Goal: Transaction & Acquisition: Purchase product/service

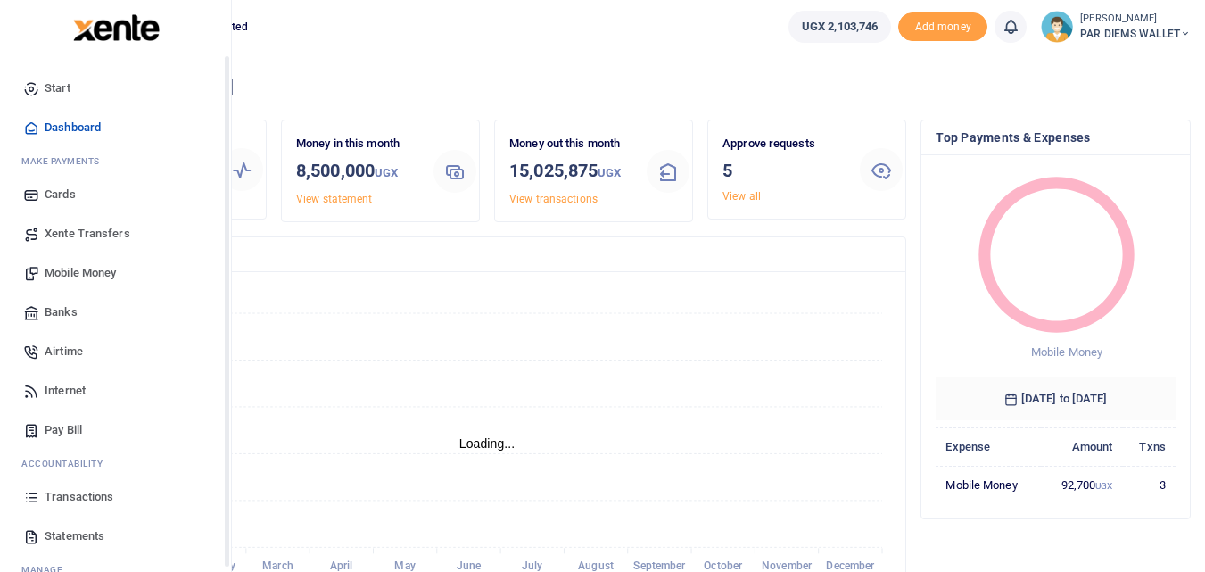
scroll to position [14, 14]
click at [96, 272] on span "Mobile Money" at bounding box center [80, 273] width 71 height 18
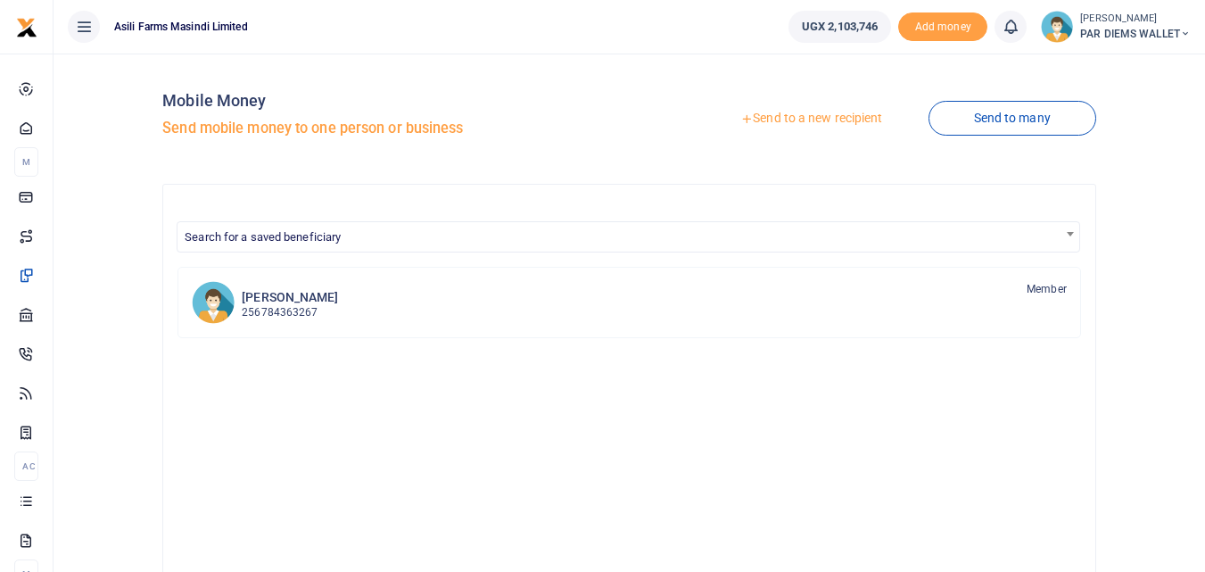
click at [797, 115] on link "Send to a new recipient" at bounding box center [811, 119] width 233 height 32
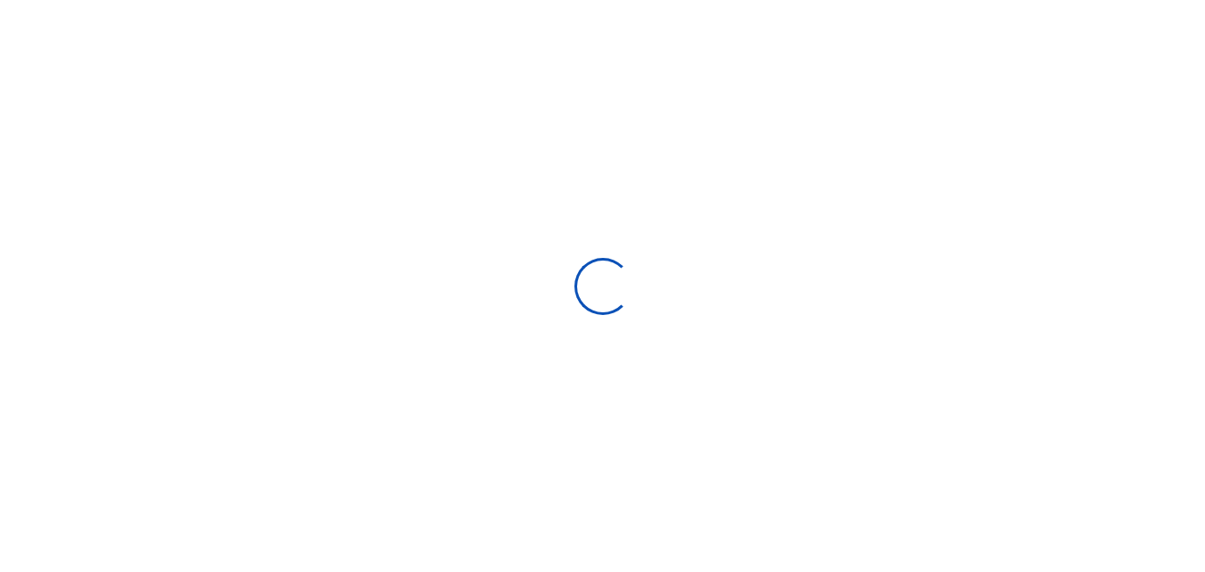
select select "Loading bundles"
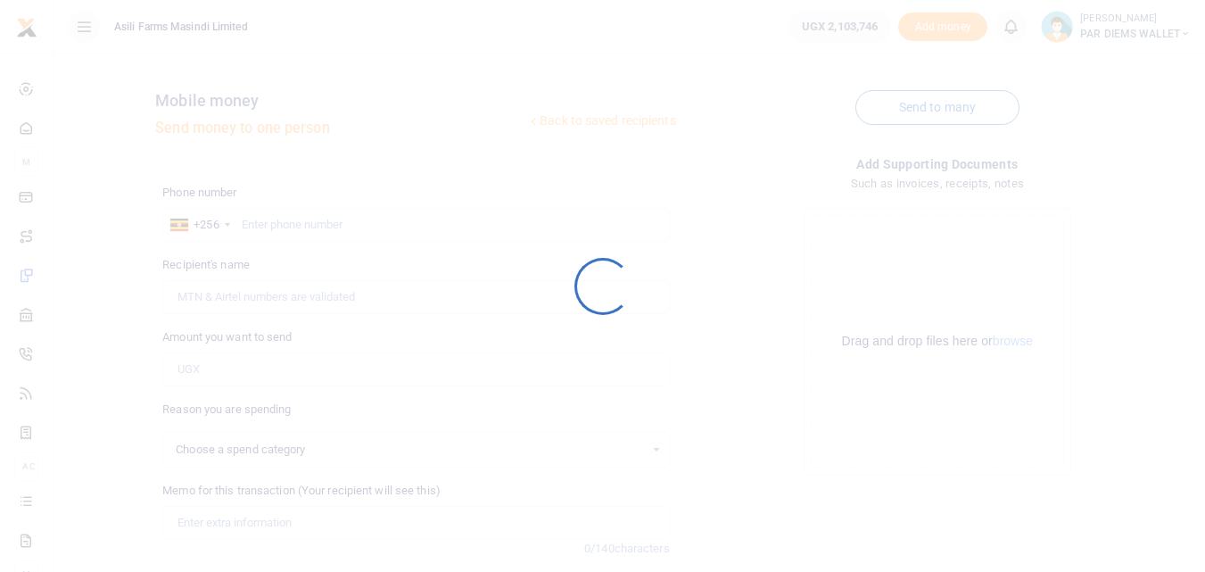
select select
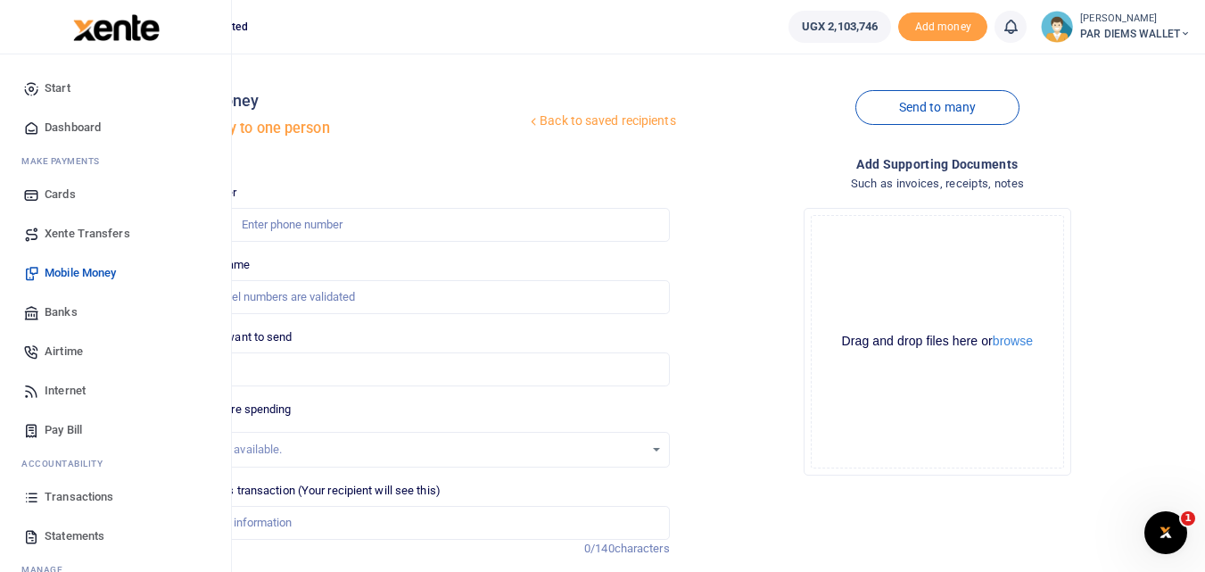
click at [33, 498] on icon at bounding box center [31, 497] width 16 height 16
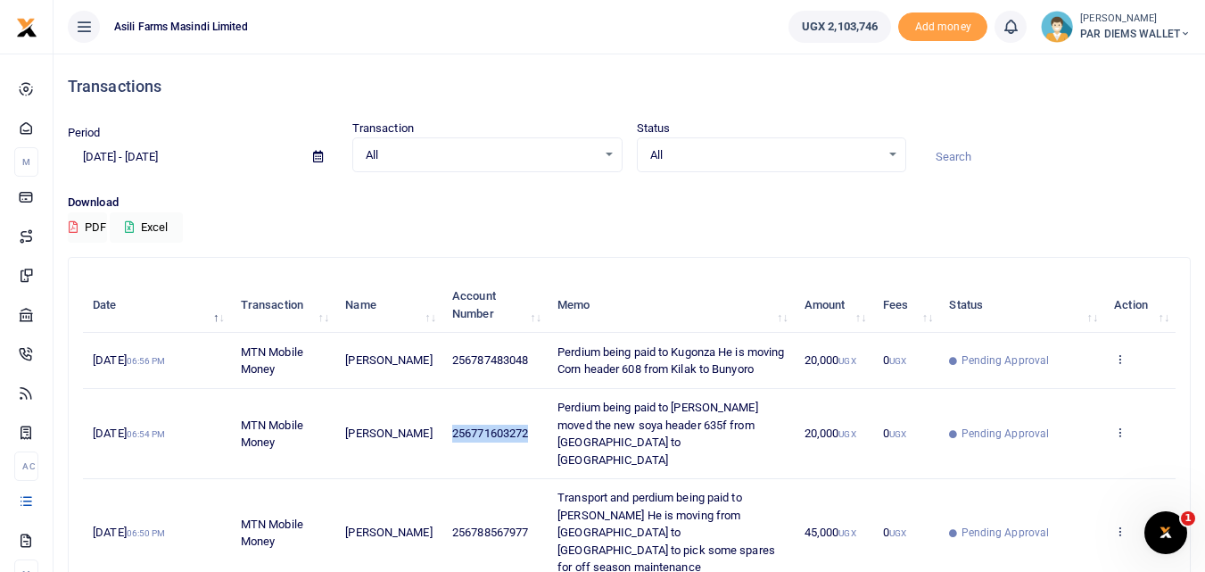
drag, startPoint x: 521, startPoint y: 441, endPoint x: 433, endPoint y: 447, distance: 87.6
click at [442, 447] on td "256771603272" at bounding box center [494, 434] width 105 height 90
copy span "256771603272"
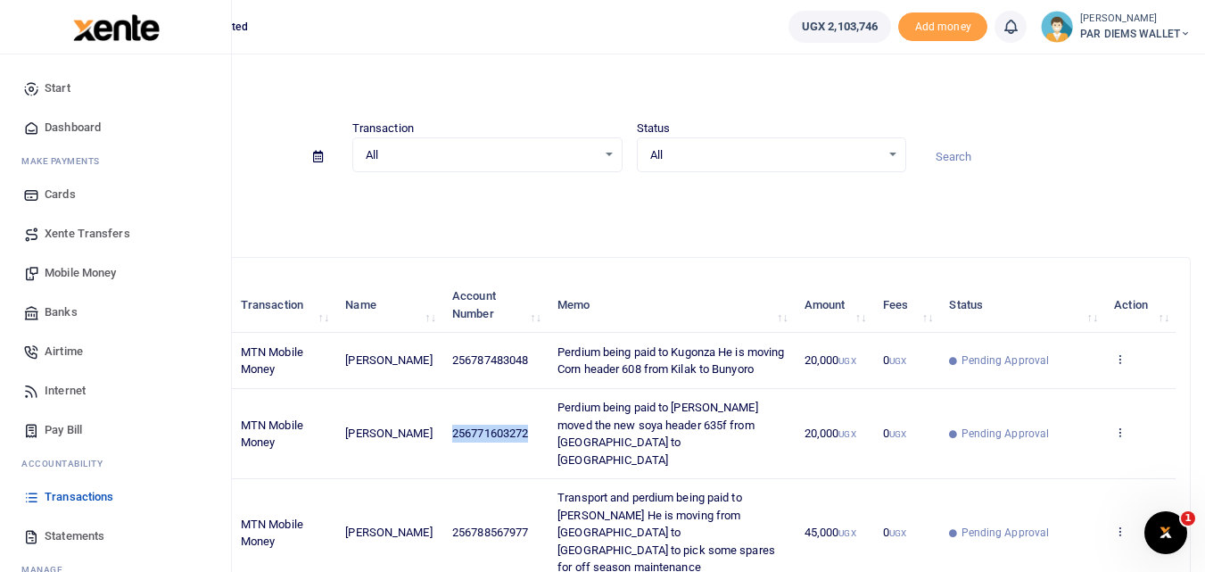
click at [95, 272] on span "Mobile Money" at bounding box center [80, 273] width 71 height 18
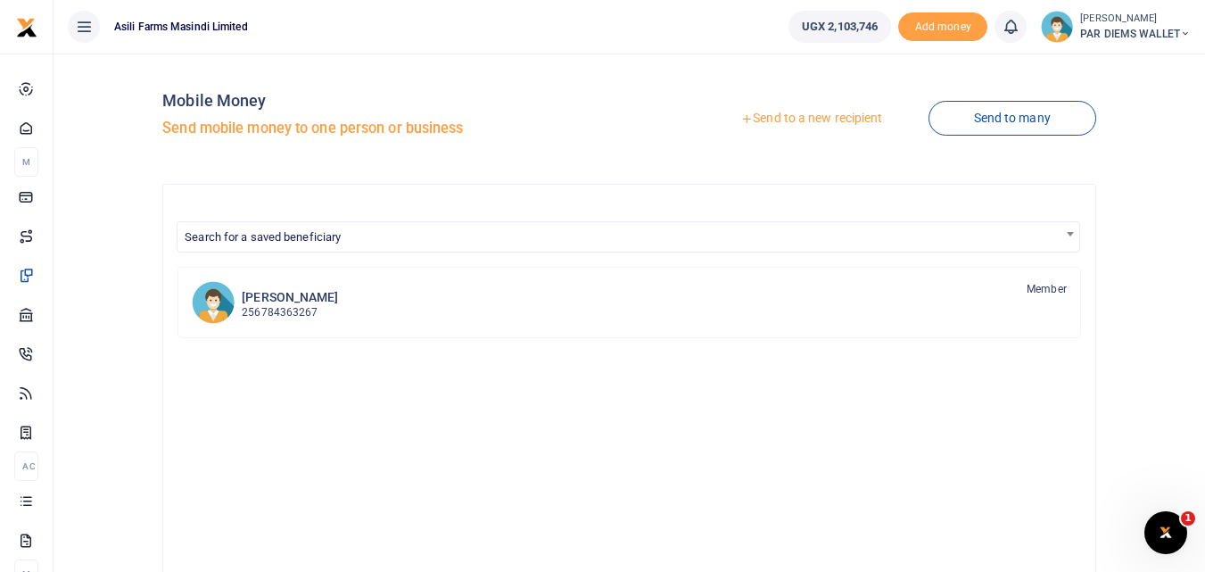
click at [781, 108] on link "Send to a new recipient" at bounding box center [811, 119] width 233 height 32
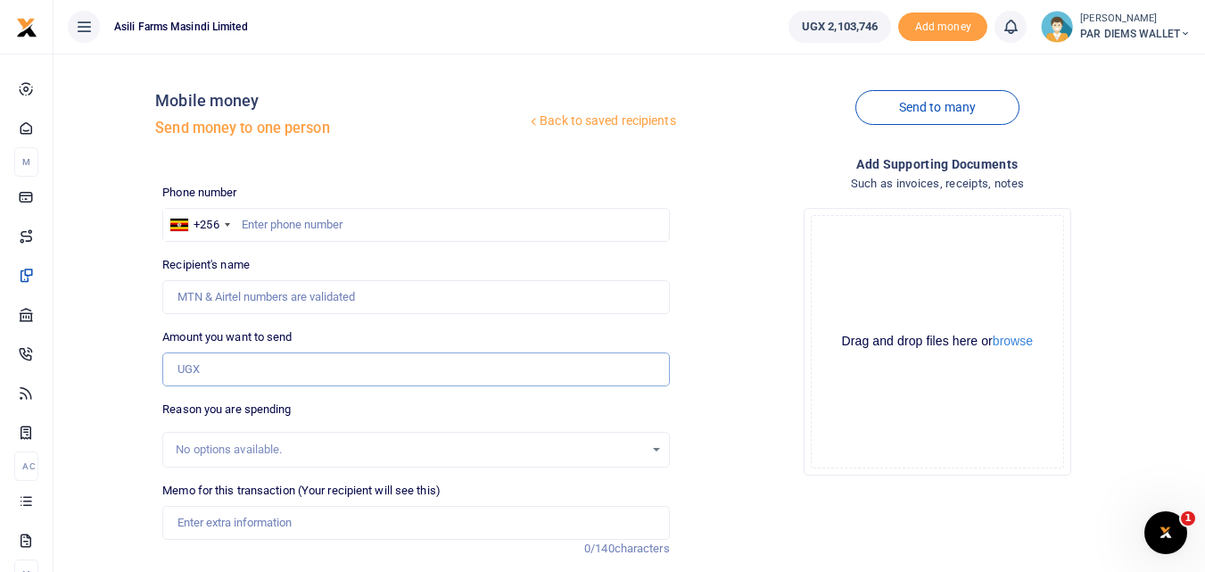
click at [203, 365] on input "Amount you want to send" at bounding box center [415, 369] width 507 height 34
paste input "256771603272"
type input "256771603272"
click at [283, 225] on input "text" at bounding box center [415, 225] width 507 height 34
type input "771603272"
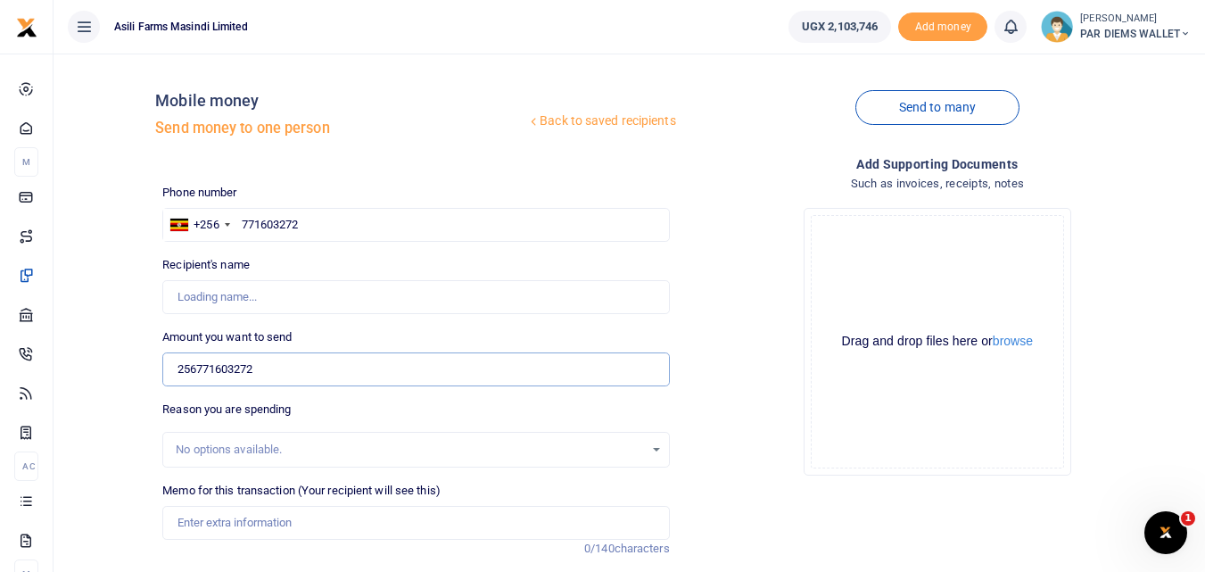
click at [272, 367] on input "256771603272" at bounding box center [415, 369] width 507 height 34
type input "[PERSON_NAME]"
type input "2"
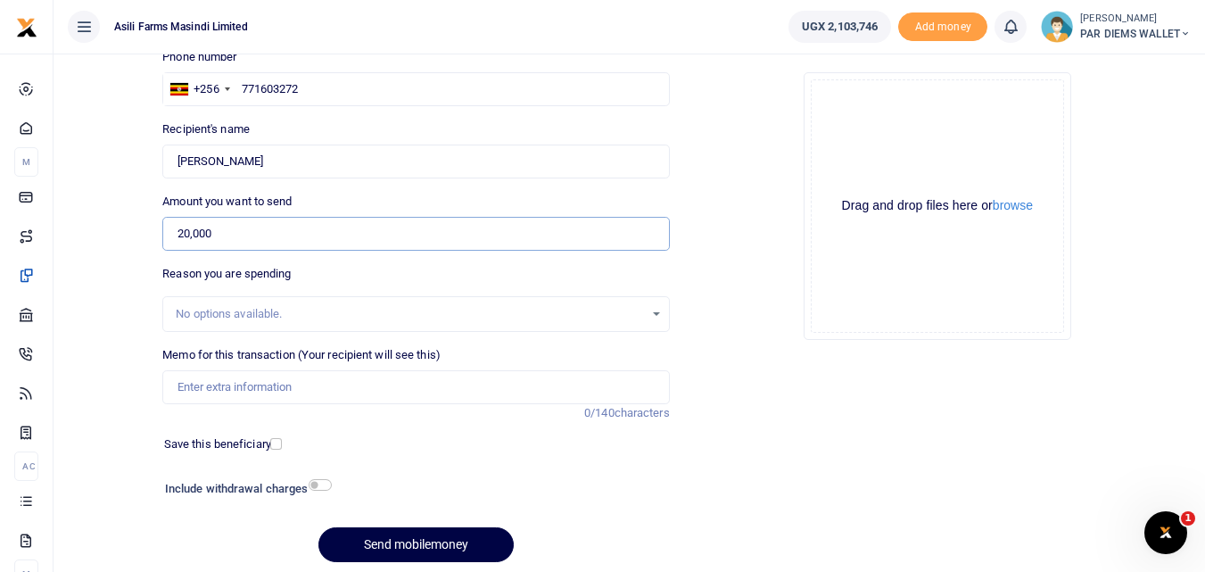
scroll to position [141, 0]
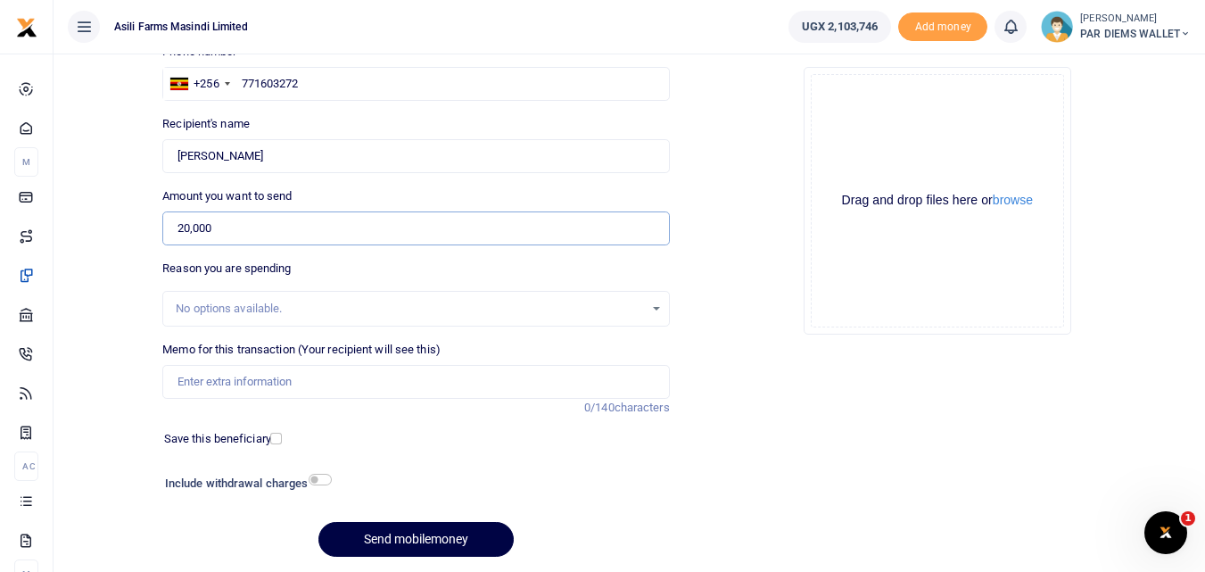
type input "20,000"
click at [200, 375] on input "Memo for this transaction (Your recipient will see this)" at bounding box center [415, 382] width 507 height 34
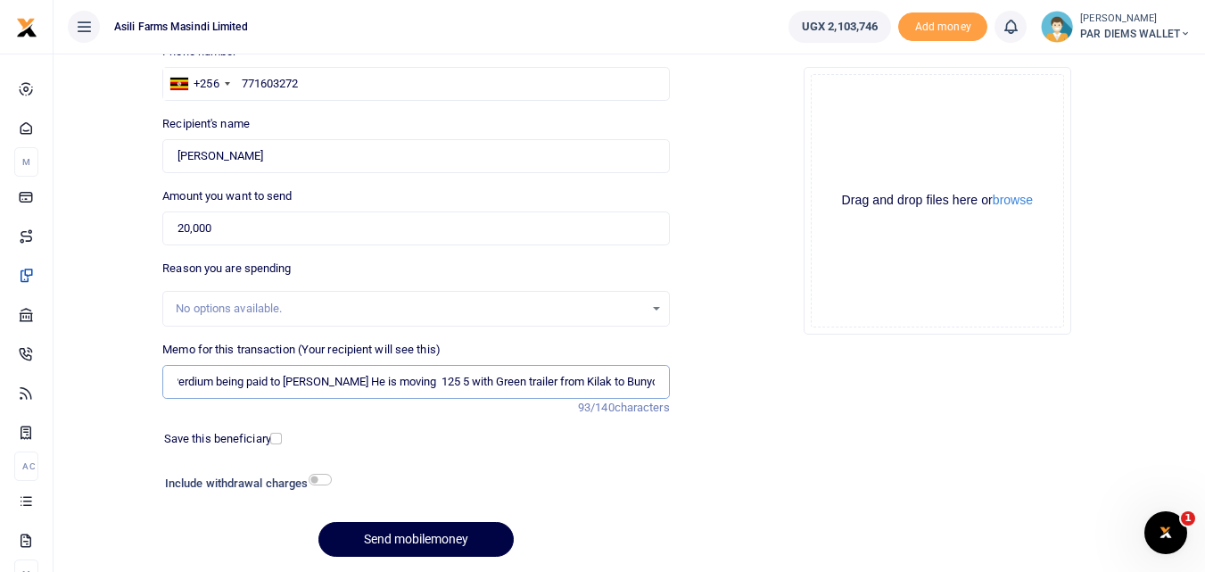
scroll to position [0, 12]
type input "Perdium being paid to Oketch John He is moving 125 5 with Green trailer from Ki…"
click at [899, 117] on div "Drag and drop files here or browse Powered by Uppy" at bounding box center [937, 200] width 253 height 253
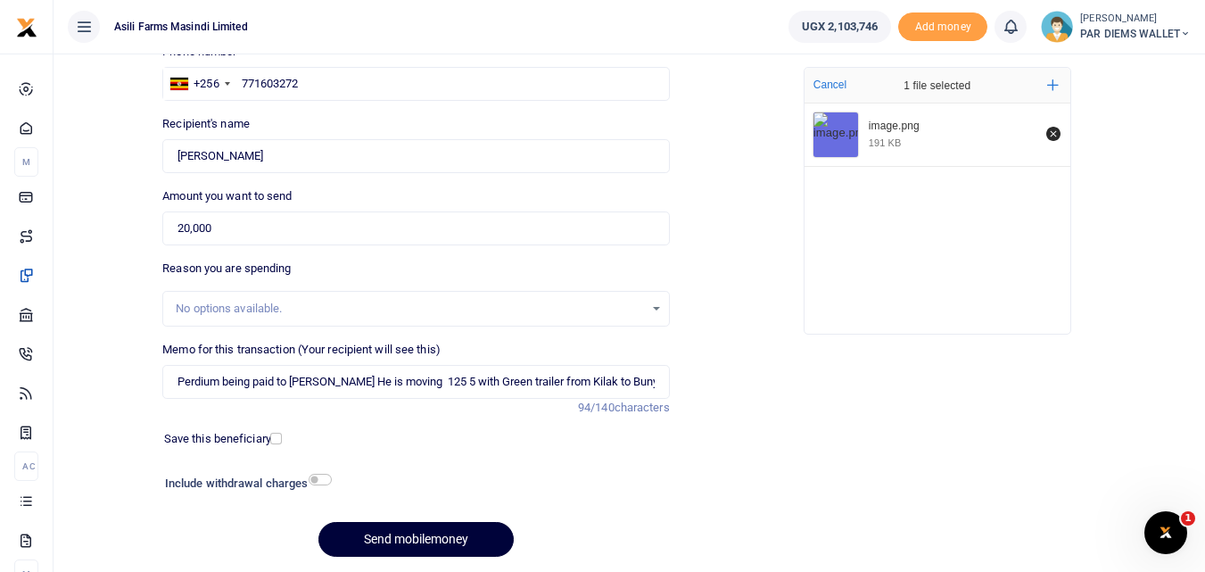
click at [441, 542] on button "Send mobilemoney" at bounding box center [415, 539] width 195 height 35
click at [793, 273] on div "Drop your files here Cancel 1 file selected Add more image.png 191 KB" at bounding box center [937, 201] width 507 height 296
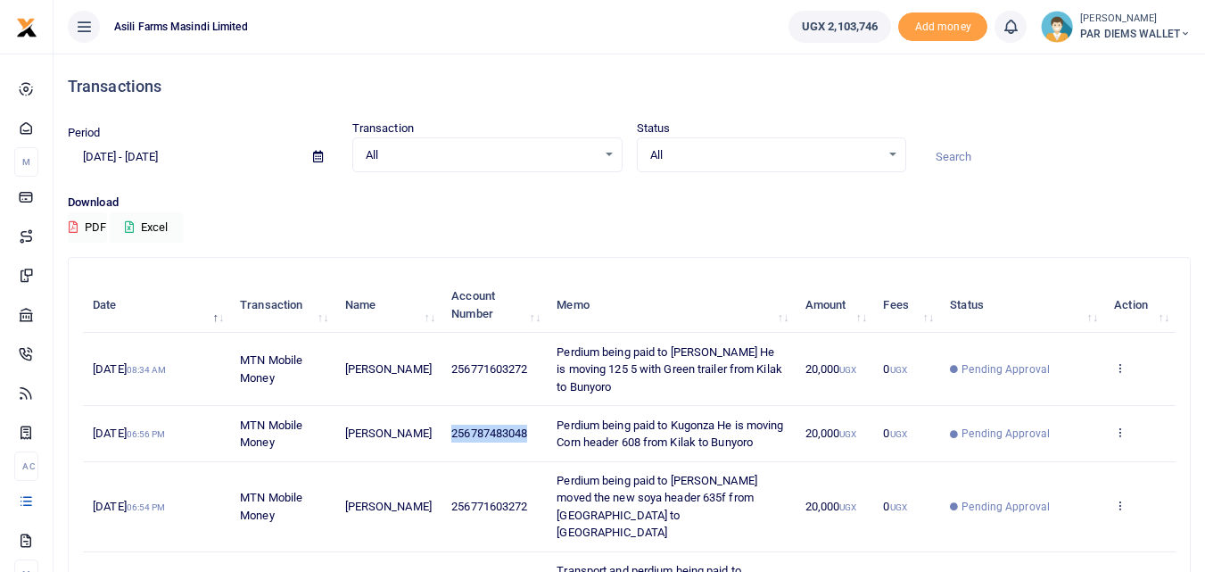
drag, startPoint x: 516, startPoint y: 436, endPoint x: 431, endPoint y: 439, distance: 85.6
click at [441, 439] on td "256787483048" at bounding box center [493, 433] width 105 height 55
copy span "256787483048"
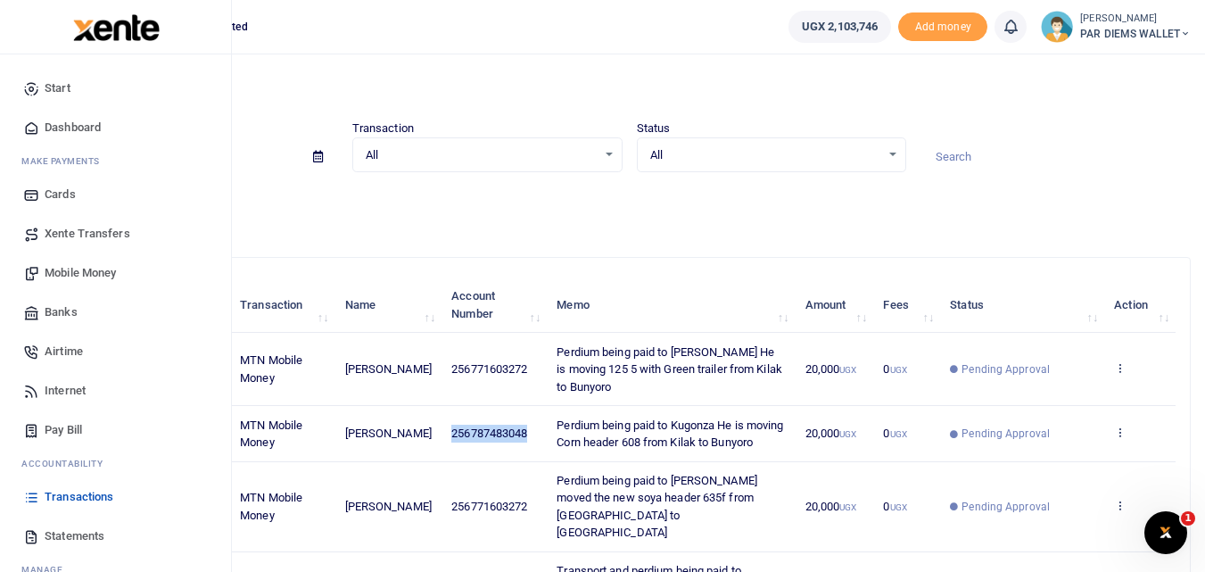
click at [86, 269] on span "Mobile Money" at bounding box center [80, 273] width 71 height 18
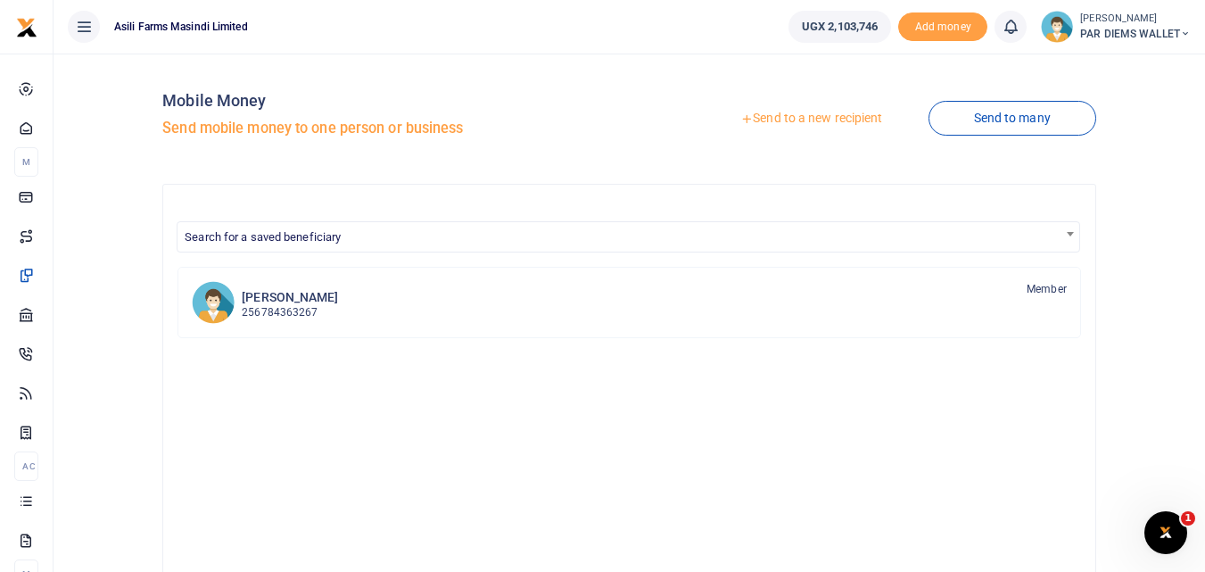
click at [792, 114] on link "Send to a new recipient" at bounding box center [811, 119] width 233 height 32
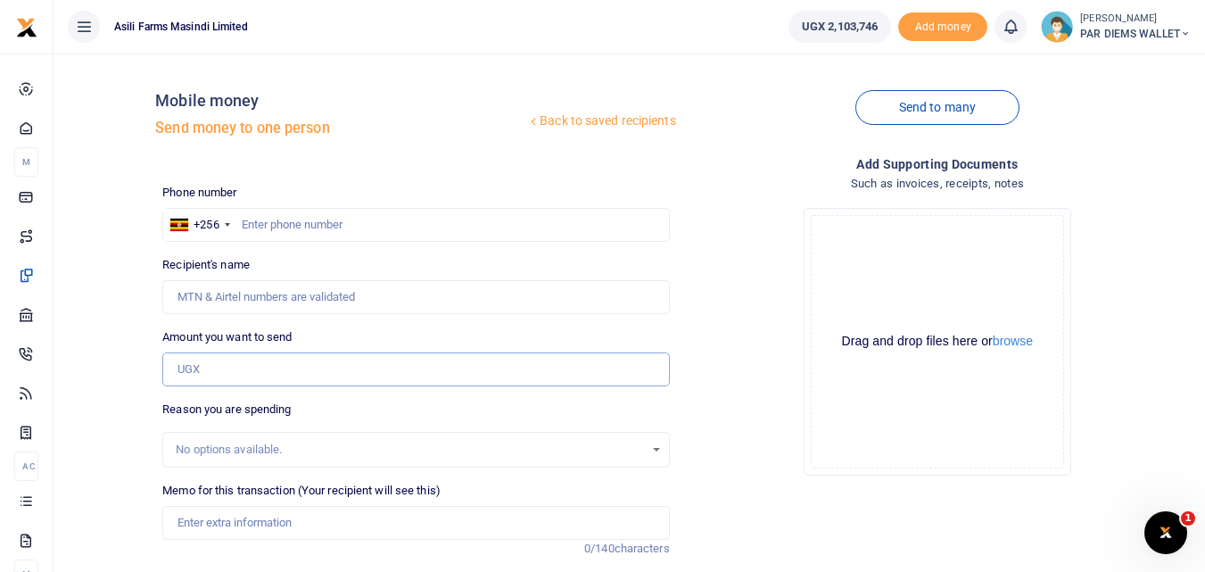
click at [243, 361] on input "Amount you want to send" at bounding box center [415, 369] width 507 height 34
paste input "256787483048"
type input "256787483048"
click at [275, 226] on input "text" at bounding box center [415, 225] width 507 height 34
type input "787483048"
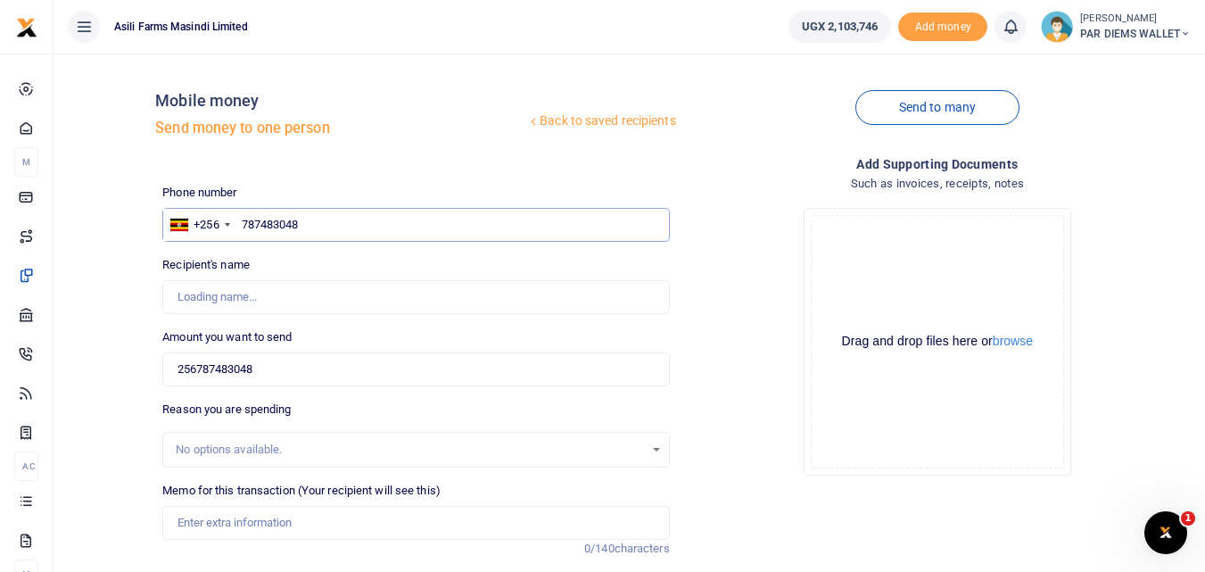
type input "[PERSON_NAME]"
type input "787483048"
click at [309, 371] on input "256787483048" at bounding box center [415, 369] width 507 height 34
type input "2"
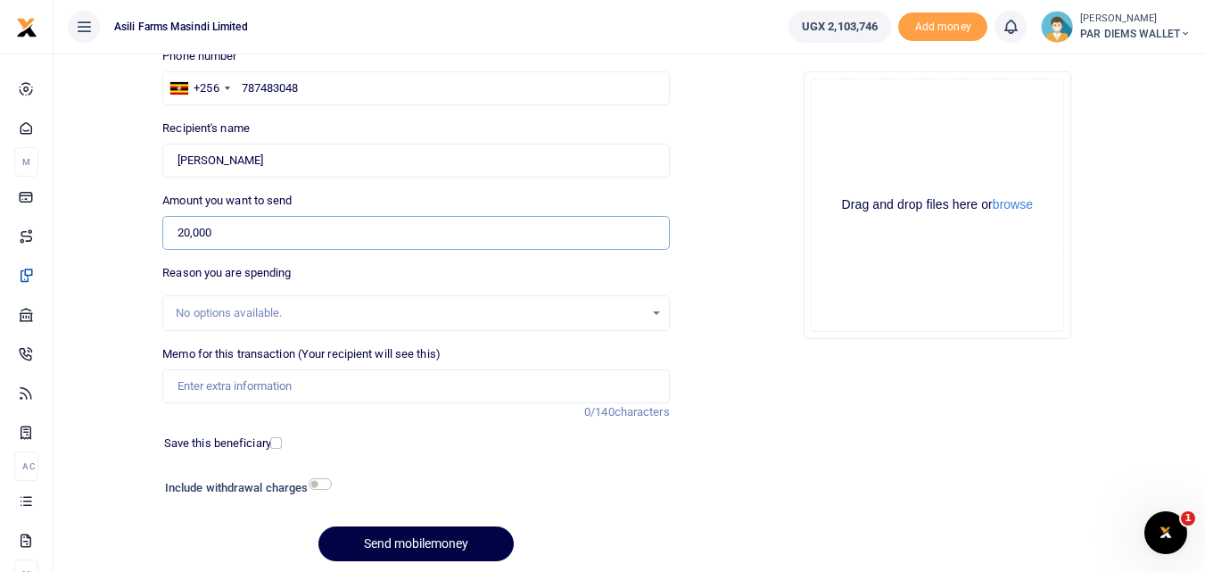
scroll to position [139, 0]
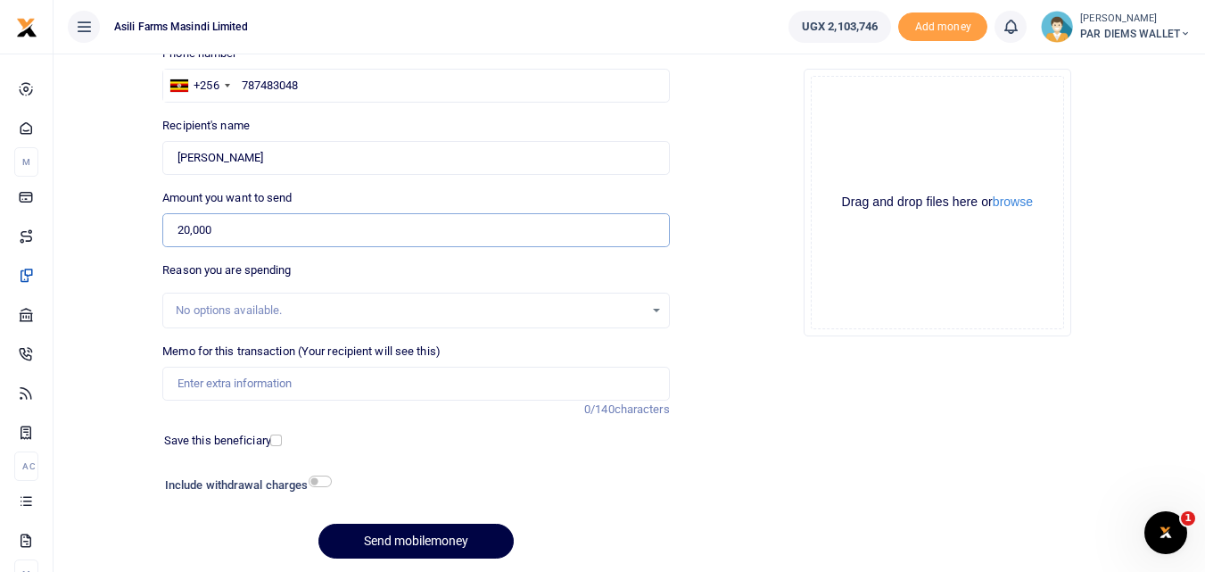
type input "20,000"
click at [247, 370] on input "Memo for this transaction (Your recipient will see this)" at bounding box center [415, 384] width 507 height 34
click at [376, 388] on input "Perdium being paid to Kugonza" at bounding box center [415, 384] width 507 height 34
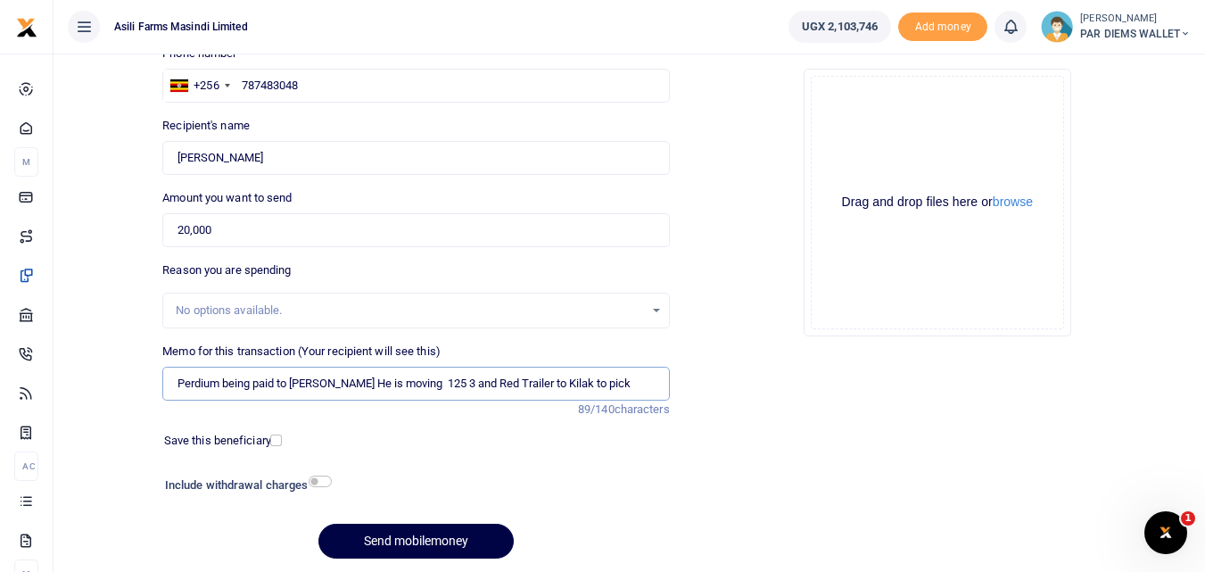
click at [646, 383] on input "Perdium being paid to Kugonza Denis He is moving 125 3 and Red Trailer to Kilak…" at bounding box center [415, 384] width 507 height 34
type input "Perdium being paid to Kugonza Denis He is moving 125 3 and Red Trailer to Kilak…"
click at [858, 103] on div "Drag and drop files here or browse Powered by Uppy" at bounding box center [937, 202] width 253 height 253
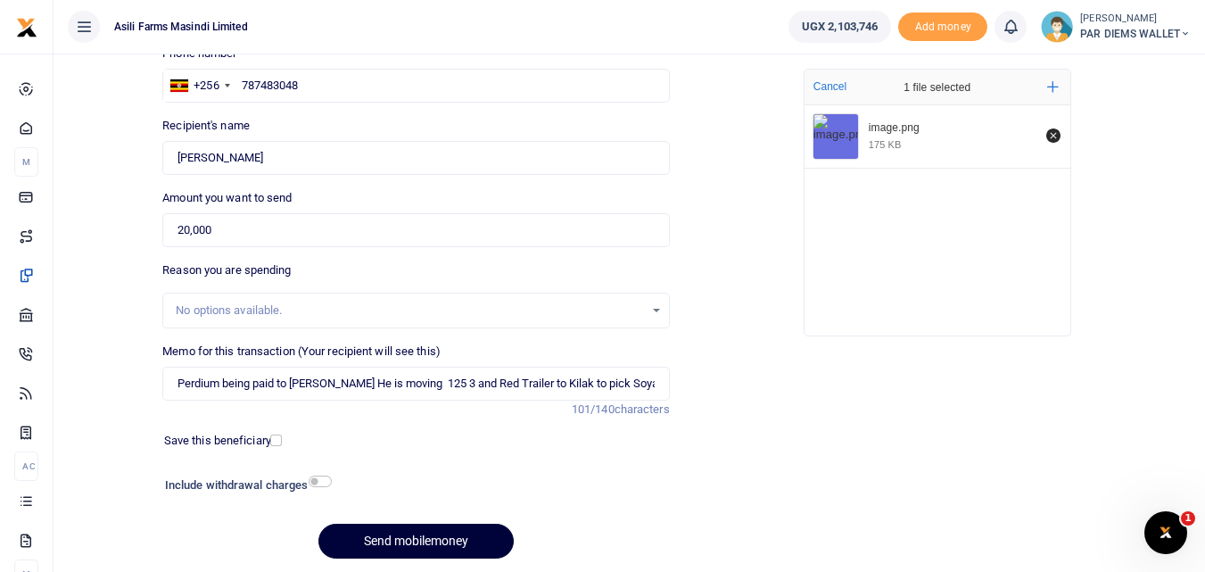
click at [424, 539] on button "Send mobilemoney" at bounding box center [415, 540] width 195 height 35
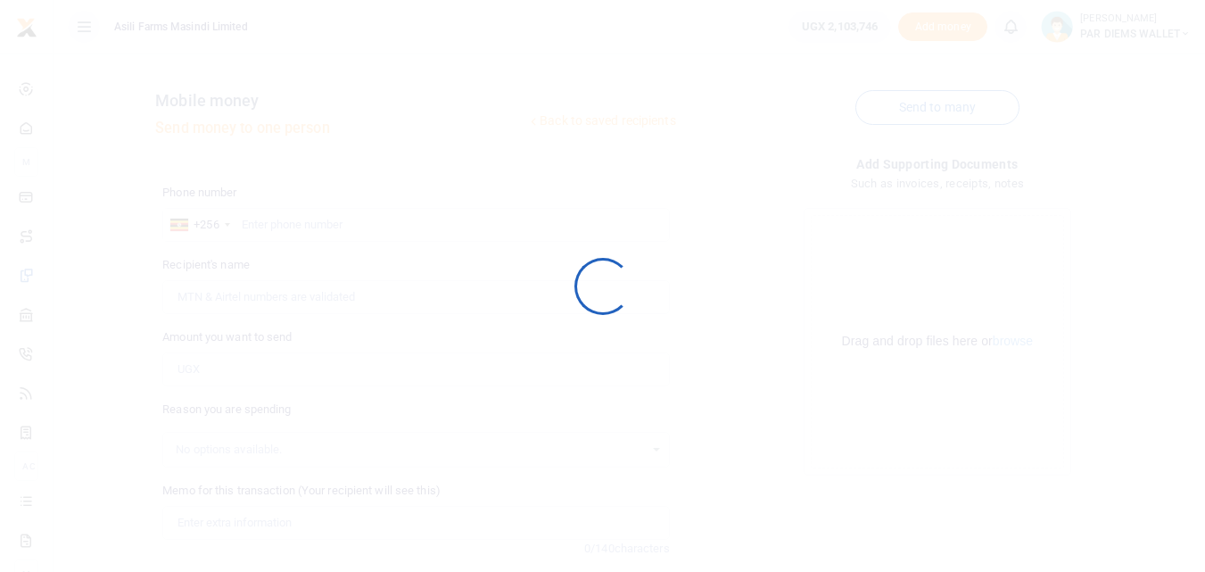
scroll to position [139, 0]
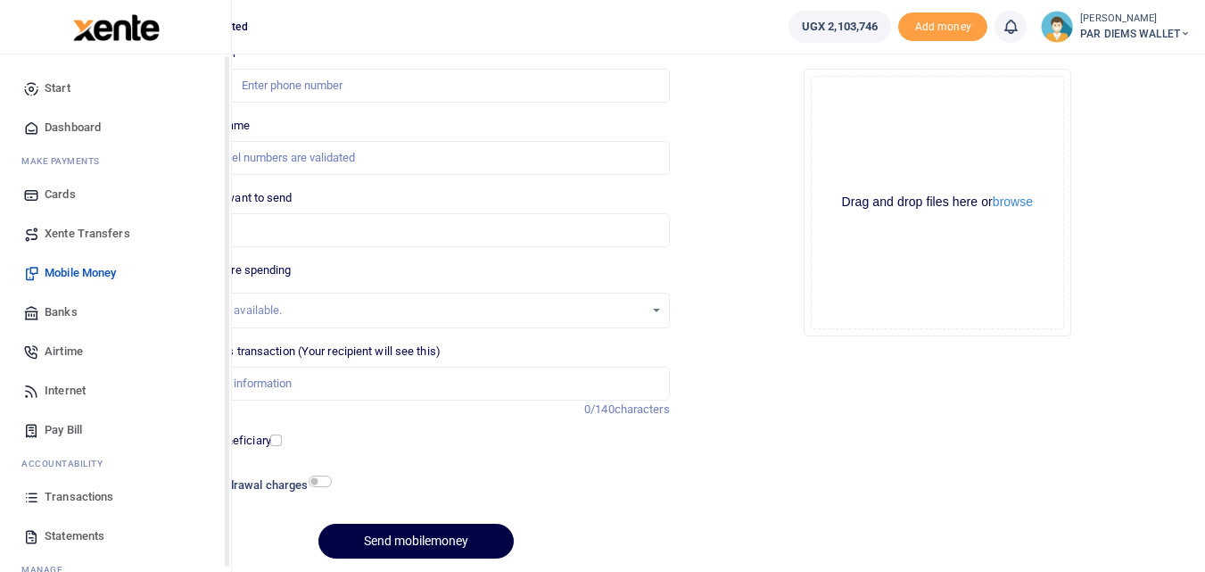
click at [30, 492] on icon at bounding box center [31, 497] width 16 height 16
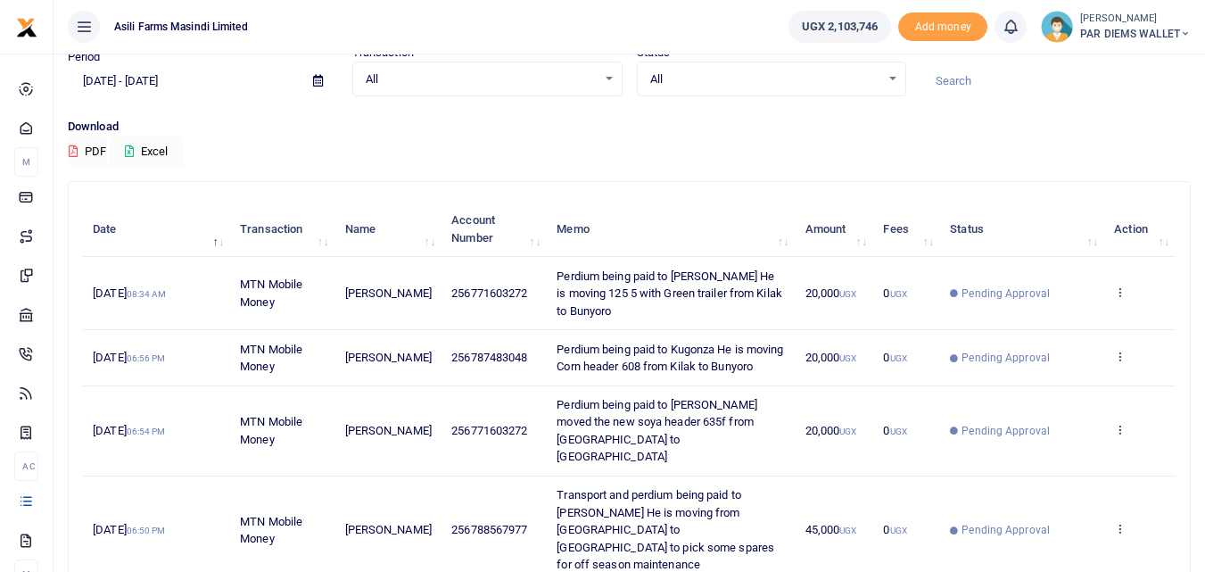
scroll to position [74, 0]
